Goal: Complete application form

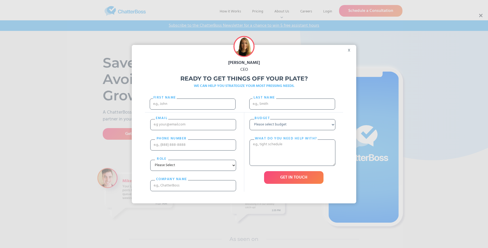
click at [481, 16] on div "[PERSON_NAME] CEO Ready to get things off your plate? WE CAN HELP YOU STRATEGIZ…" at bounding box center [244, 124] width 488 height 248
click at [193, 109] on input "First Name" at bounding box center [193, 104] width 86 height 11
type input "[PERSON_NAME]"
click at [292, 106] on input "Last name" at bounding box center [292, 104] width 86 height 11
type input "Ondricka"
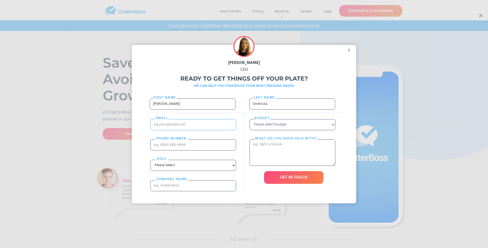
click at [193, 130] on input "email" at bounding box center [193, 124] width 86 height 11
type input "[EMAIL_ADDRESS][DOMAIN_NAME]"
click at [193, 150] on input "PHONE nUMBER" at bounding box center [193, 145] width 86 height 11
type input "15881693581"
click at [193, 191] on input "cOMPANY NAME" at bounding box center [193, 185] width 86 height 11
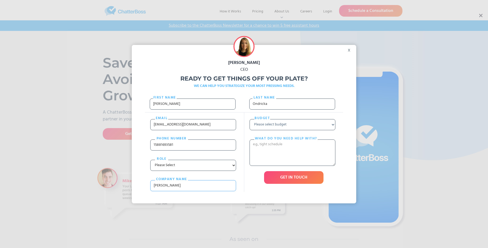
type input "[PERSON_NAME]"
select select "Under $700"
click at [293, 163] on textarea "What do you need help with?" at bounding box center [293, 153] width 86 height 26
type textarea "aurum"
click at [294, 184] on input "GET IN TOUCH" at bounding box center [293, 177] width 59 height 13
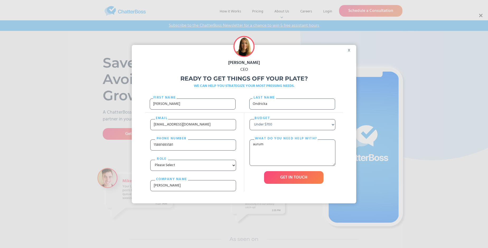
type input "Please wait..."
click at [481, 16] on div "[PERSON_NAME] CEO Ready to get things off your plate? WE CAN HELP YOU STRATEGIZ…" at bounding box center [244, 124] width 488 height 248
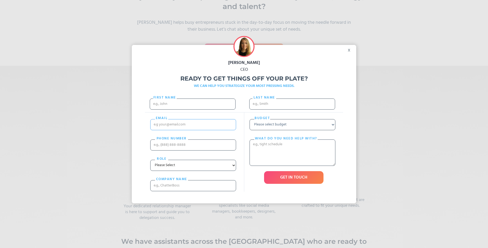
click at [179, 130] on input "email" at bounding box center [193, 124] width 86 height 11
type input "[PERSON_NAME]"
click at [244, 132] on div "Budget Please select budget Under $700 $700 - $1500 $1500 - $3000 $3000+ What d…" at bounding box center [293, 152] width 99 height 79
type input "[EMAIL_ADDRESS][DOMAIN_NAME]"
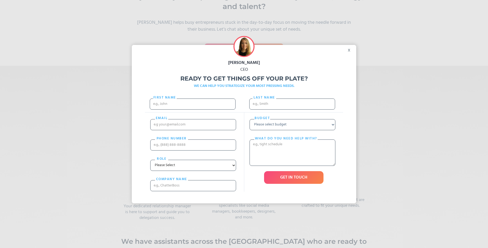
scroll to position [0, 0]
click at [309, 130] on select "Please select budget Under $700 $700 - $1500 $1500 - $3000 $3000+" at bounding box center [293, 124] width 86 height 11
